Goal: Navigation & Orientation: Find specific page/section

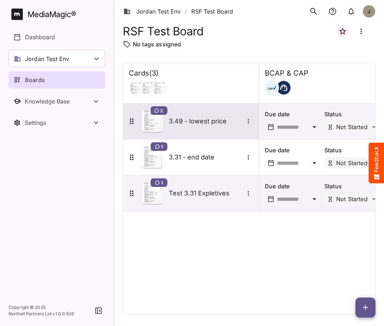
click at [182, 125] on h5 "3.49 - lowest price" at bounding box center [206, 121] width 75 height 9
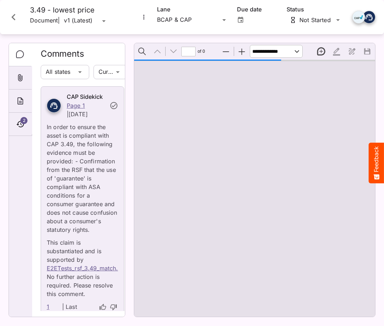
type input "*"
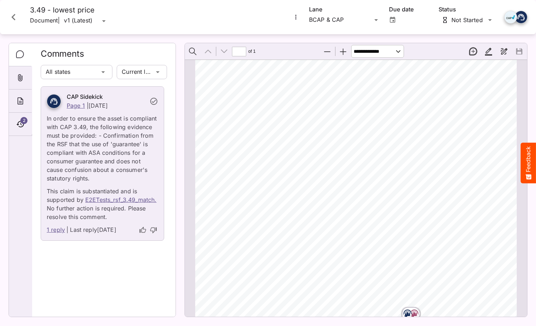
scroll to position [36, 0]
click at [55, 228] on link "1 reply" at bounding box center [56, 229] width 18 height 9
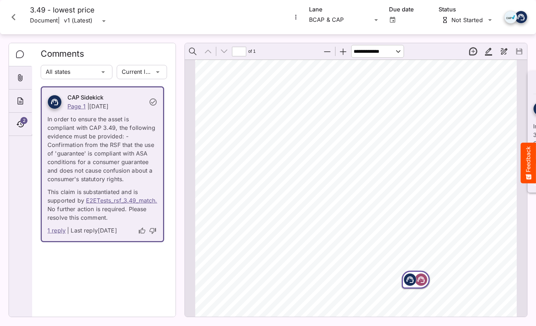
scroll to position [4, 0]
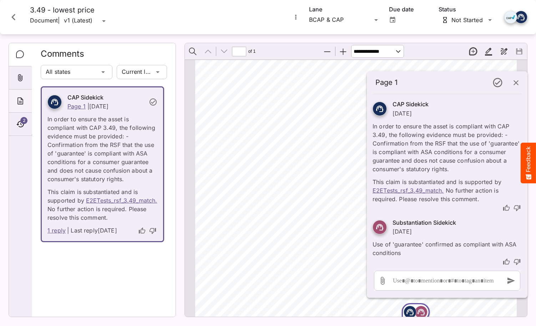
click at [19, 98] on icon "About" at bounding box center [20, 100] width 6 height 7
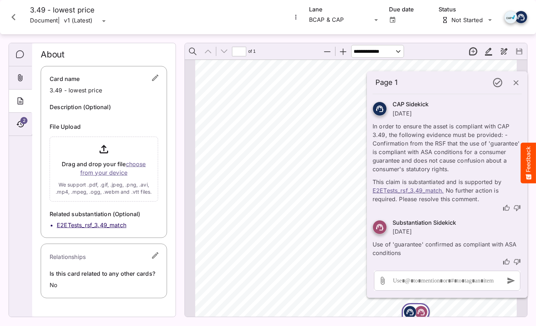
click at [96, 222] on li "E2ETests_rsf_3.49_match" at bounding box center [107, 225] width 101 height 8
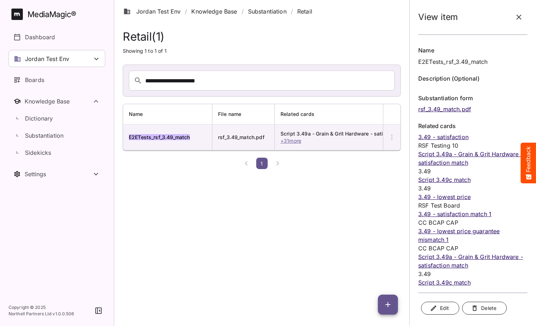
click at [249, 172] on html "View item Name E2ETests_rsf_3.49_match Description (Optional) Substantiation fo…" at bounding box center [268, 86] width 536 height 172
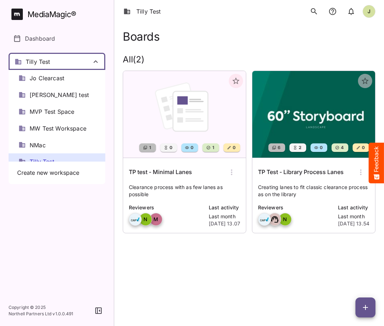
scroll to position [10, 0]
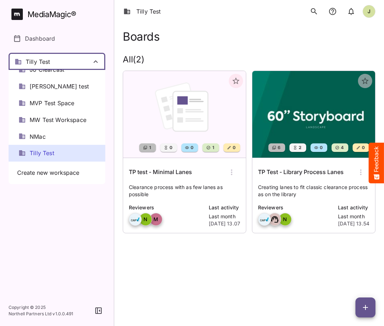
click at [54, 153] on span "Tilly Test" at bounding box center [42, 153] width 25 height 8
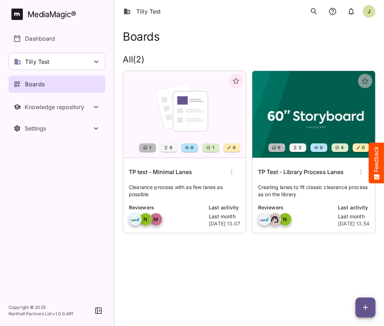
click at [177, 176] on h6 "TP test - Minimal Lanes" at bounding box center [160, 172] width 63 height 9
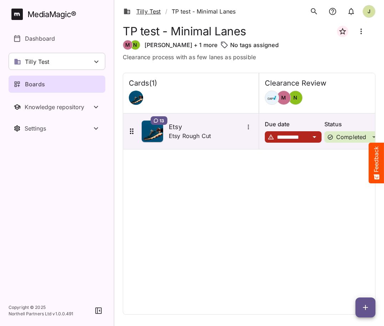
click at [152, 12] on link "Tilly Test" at bounding box center [141, 11] width 37 height 9
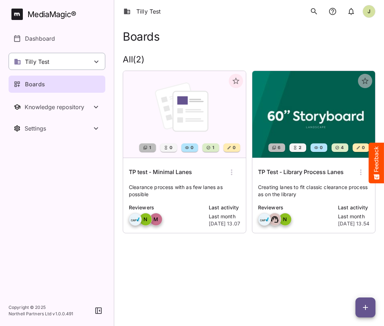
click at [51, 61] on div "Tilly Test" at bounding box center [57, 61] width 97 height 17
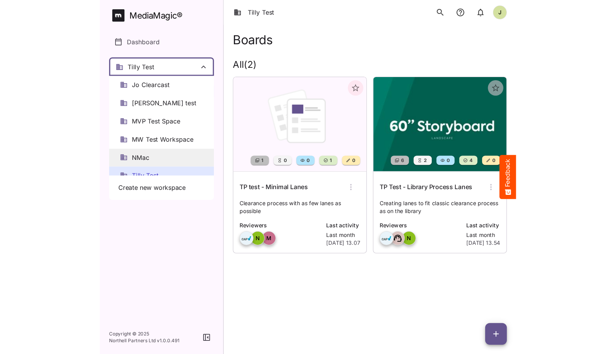
scroll to position [10, 0]
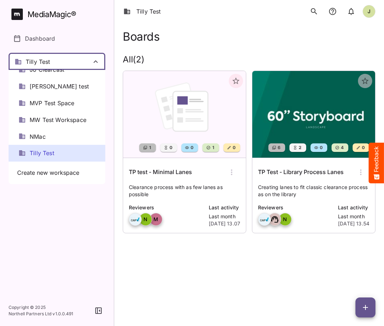
click at [182, 243] on div at bounding box center [192, 163] width 384 height 326
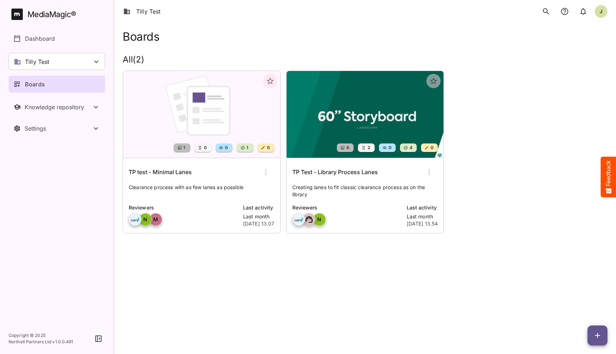
click at [178, 173] on h6 "TP test - Minimal Lanes" at bounding box center [160, 172] width 63 height 9
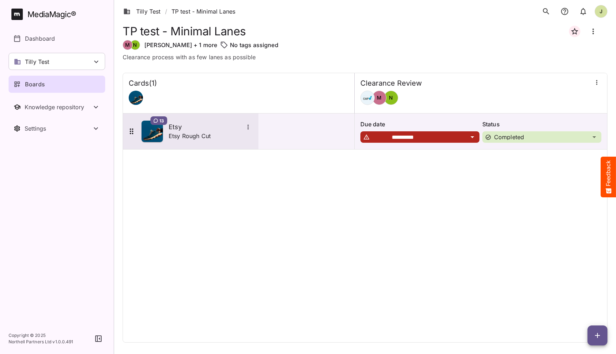
click at [179, 133] on p "Etsy Rough Cut" at bounding box center [190, 136] width 42 height 9
